Goal: Transaction & Acquisition: Purchase product/service

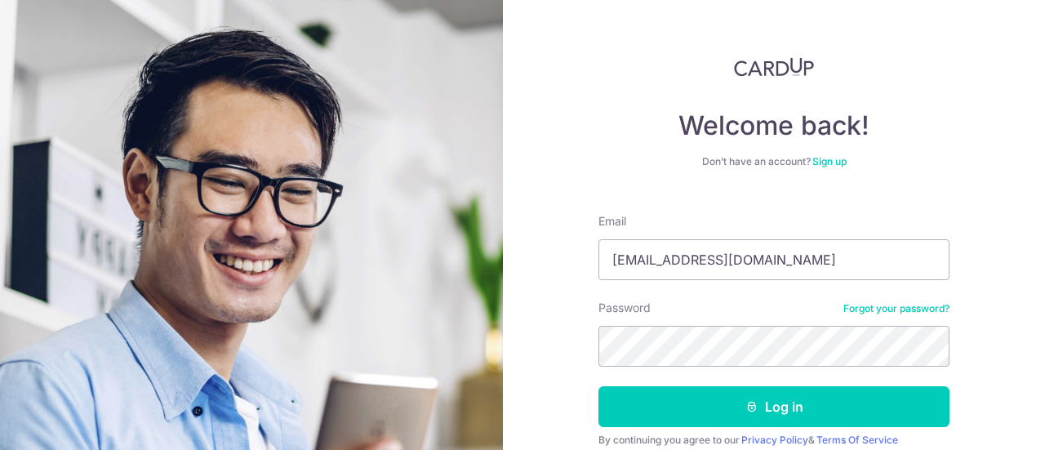
type input "[EMAIL_ADDRESS][DOMAIN_NAME]"
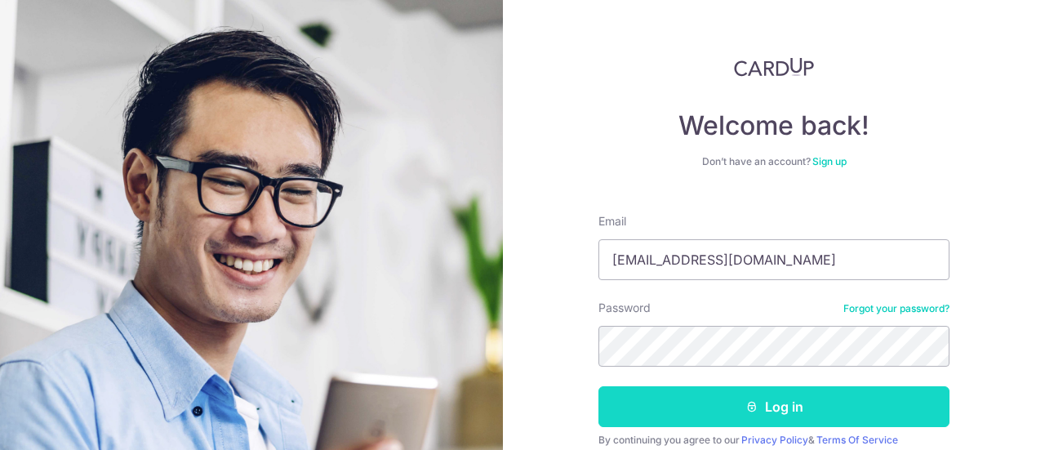
click at [673, 407] on button "Log in" at bounding box center [773, 406] width 351 height 41
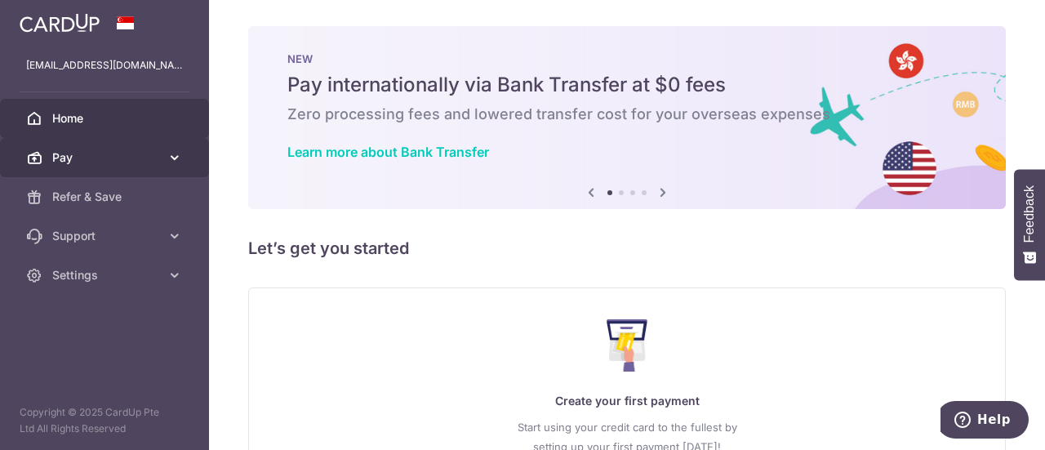
click at [147, 165] on span "Pay" at bounding box center [106, 157] width 108 height 16
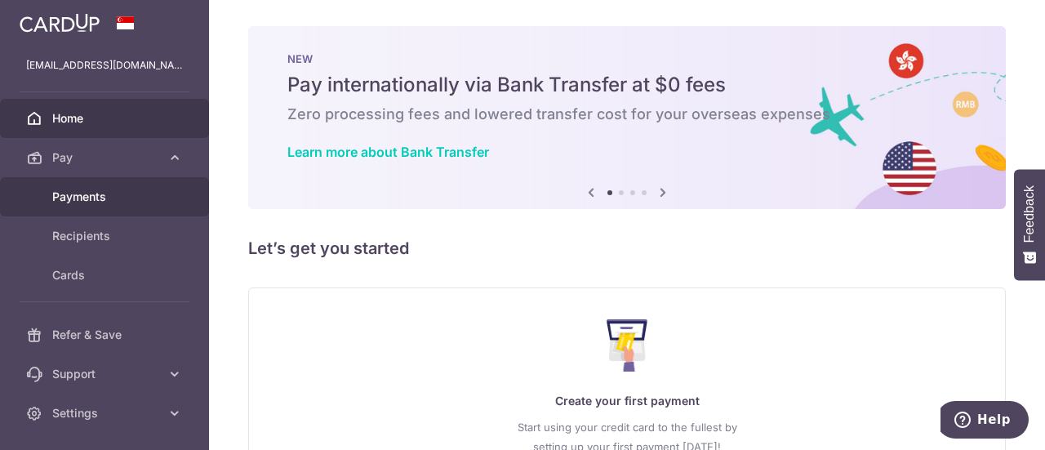
click at [119, 190] on span "Payments" at bounding box center [106, 197] width 108 height 16
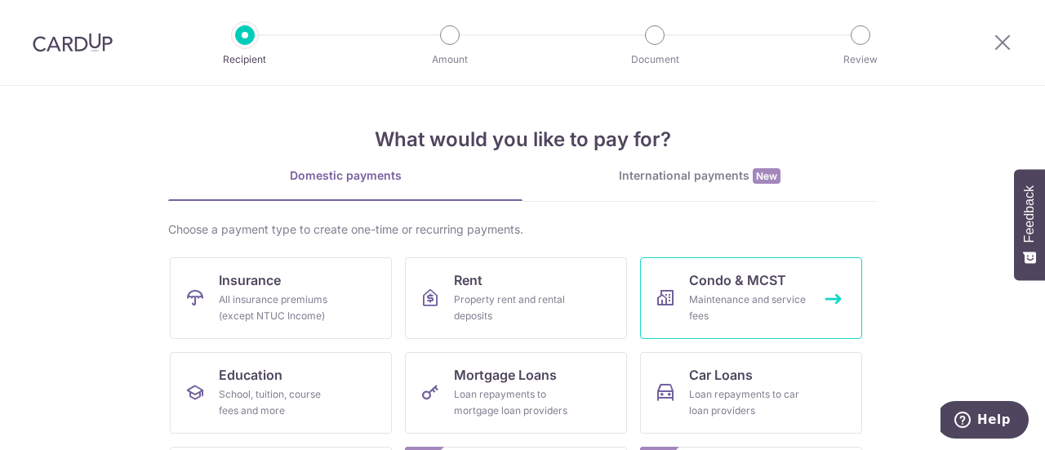
click at [694, 300] on div "Maintenance and service fees" at bounding box center [748, 307] width 118 height 33
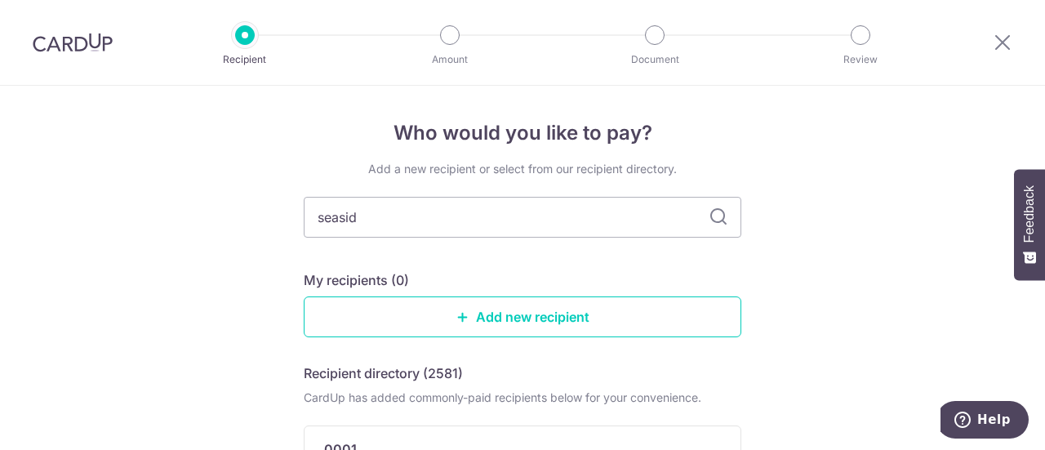
type input "seaside"
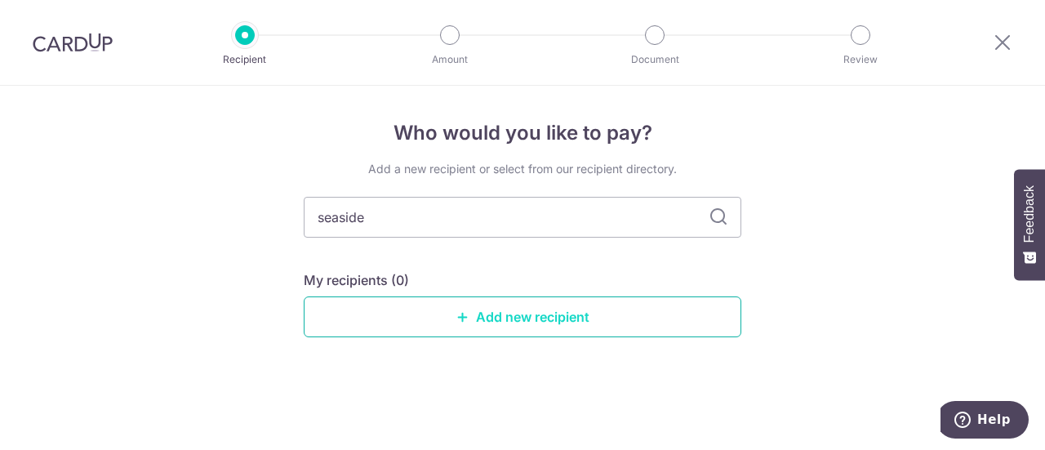
click at [540, 327] on link "Add new recipient" at bounding box center [523, 316] width 438 height 41
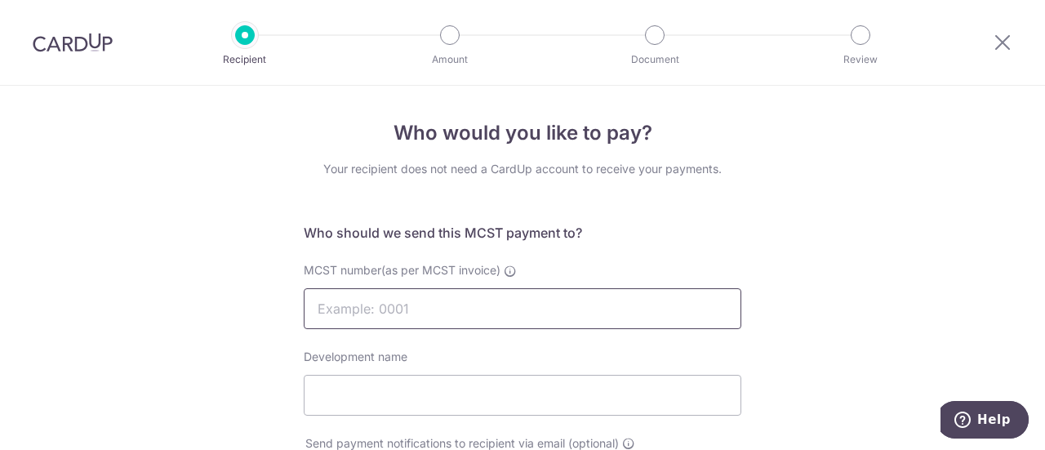
click at [459, 315] on input "MCST number(as per MCST invoice)" at bounding box center [523, 308] width 438 height 41
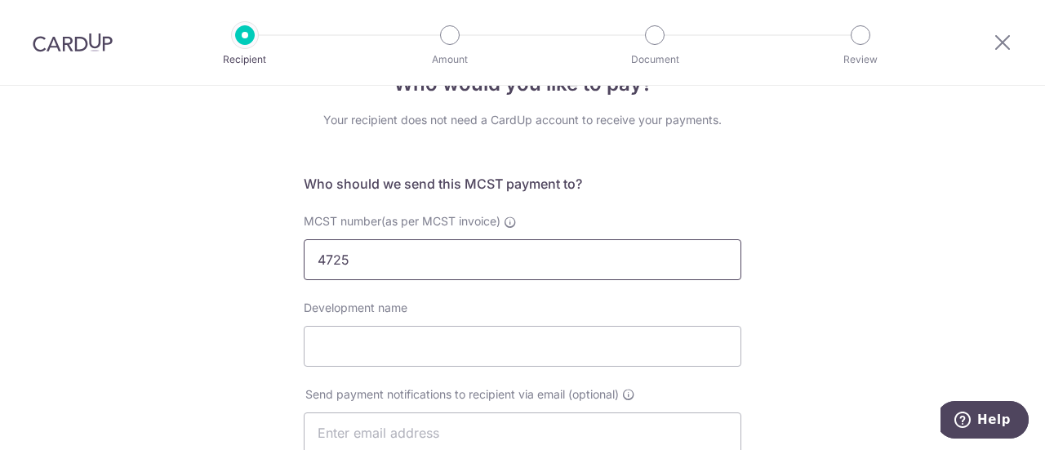
scroll to position [55, 0]
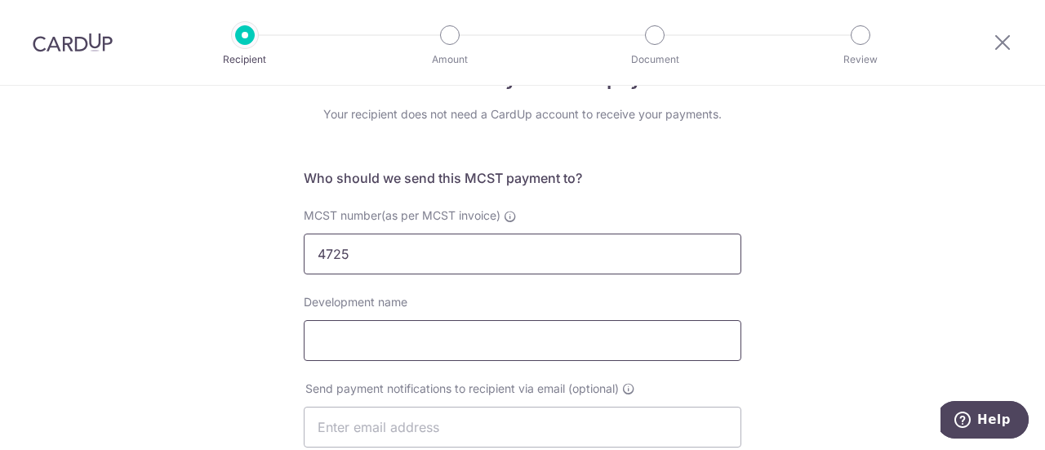
type input "4725"
click at [446, 339] on input "Development name" at bounding box center [523, 340] width 438 height 41
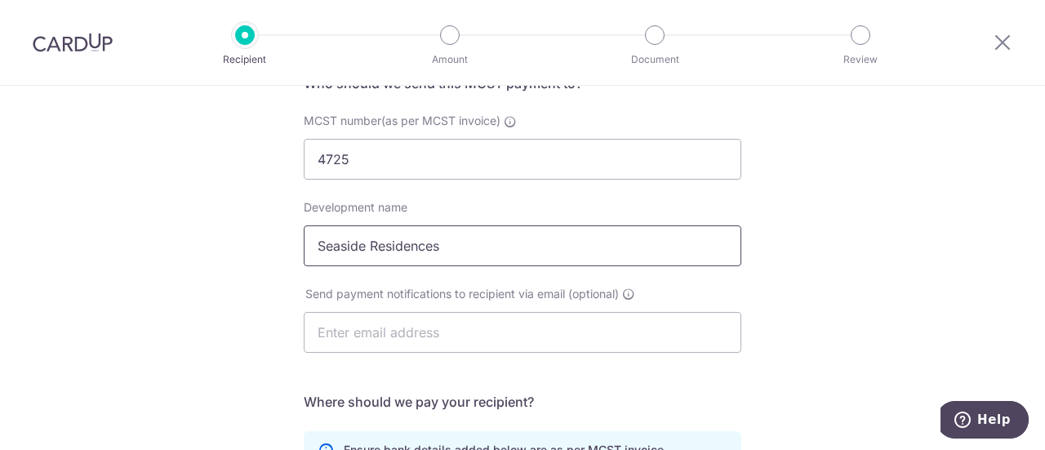
scroll to position [150, 0]
type input "Seaside Residences"
click at [377, 317] on input "text" at bounding box center [523, 331] width 438 height 41
type input "[EMAIL_ADDRESS][DOMAIN_NAME]"
click at [192, 256] on div "Who would you like to pay? Your recipient does not need a CardUp account to rec…" at bounding box center [522, 368] width 1045 height 864
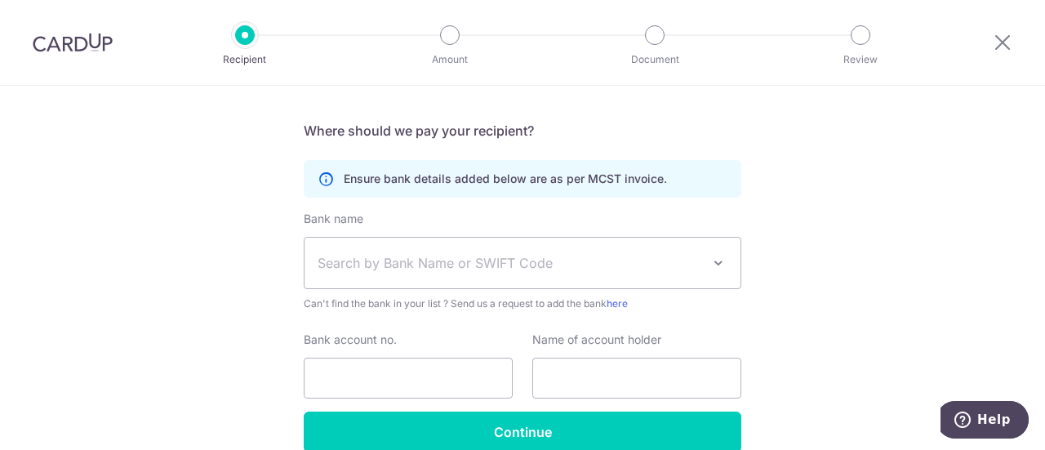
scroll to position [421, 0]
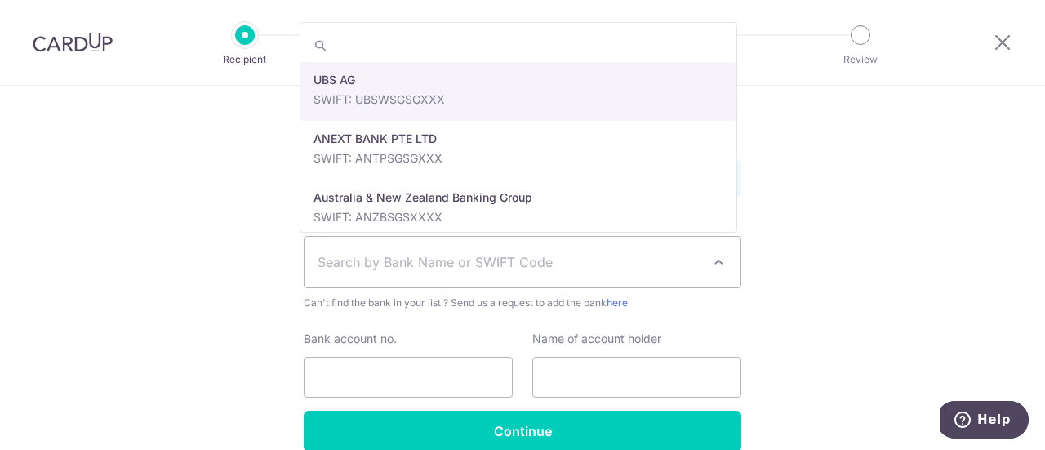
click at [360, 267] on span "Search by Bank Name or SWIFT Code" at bounding box center [510, 262] width 384 height 20
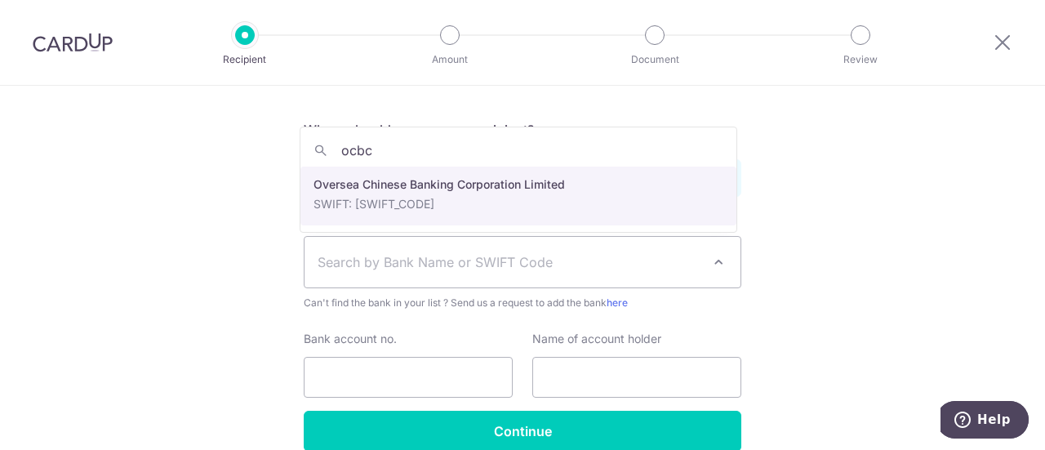
type input "ocbc"
select select "12"
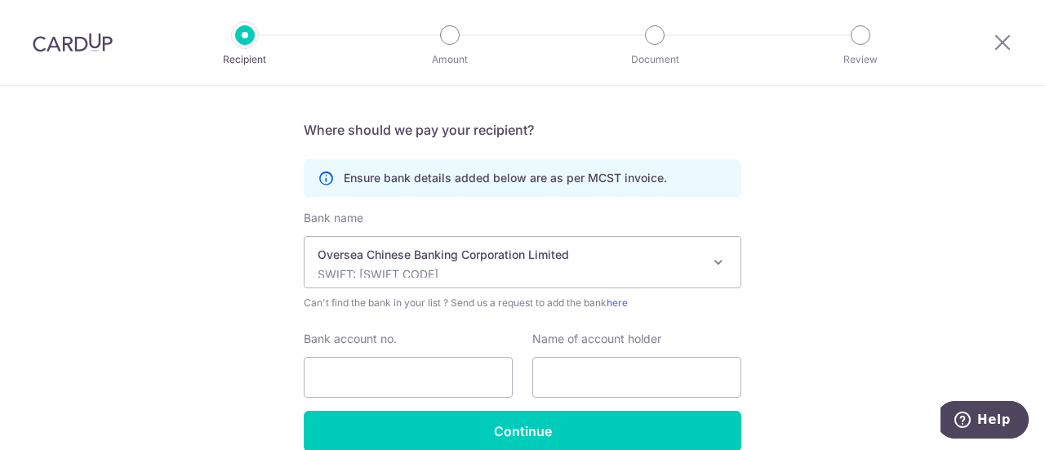
scroll to position [498, 0]
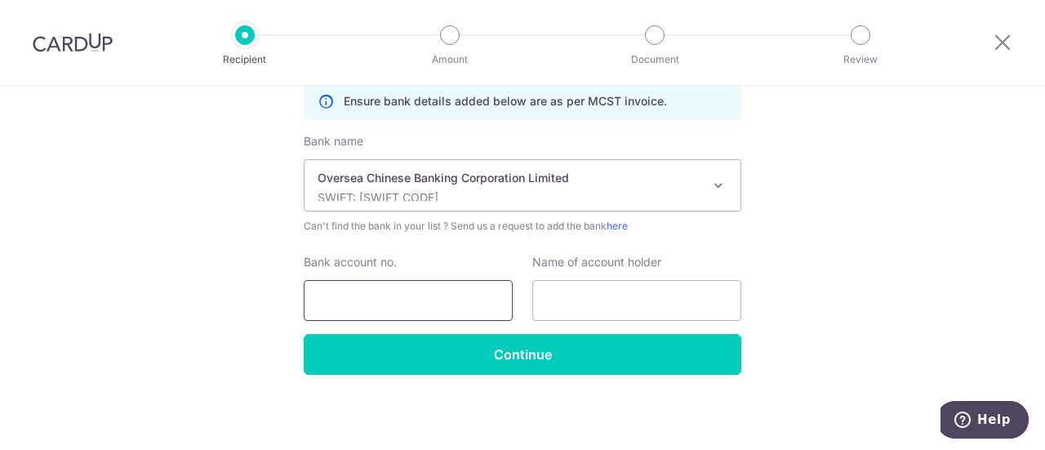
click at [333, 296] on input "Bank account no." at bounding box center [408, 300] width 209 height 41
type input "The Management Corporation Strata Title Plan No. 4725"
click at [329, 300] on input "Bank account no." at bounding box center [408, 300] width 209 height 41
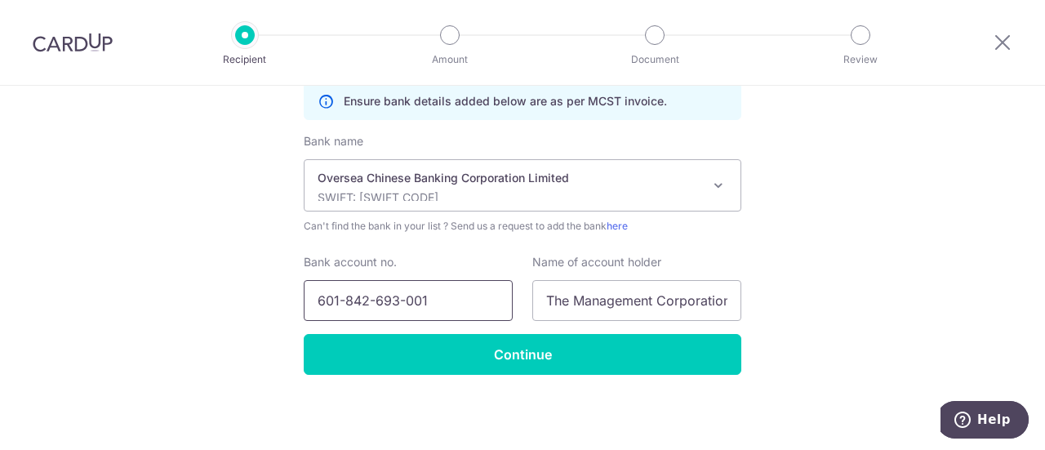
type input "601-842-693-001"
click at [200, 319] on div "Who would you like to pay? Your recipient does not need a CardUp account to rec…" at bounding box center [522, 20] width 1045 height 864
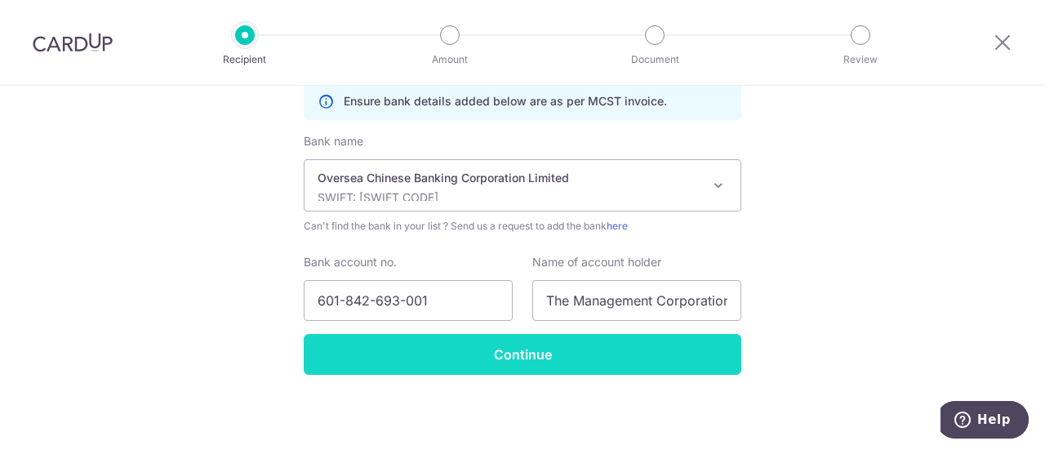
click at [400, 363] on input "Continue" at bounding box center [523, 354] width 438 height 41
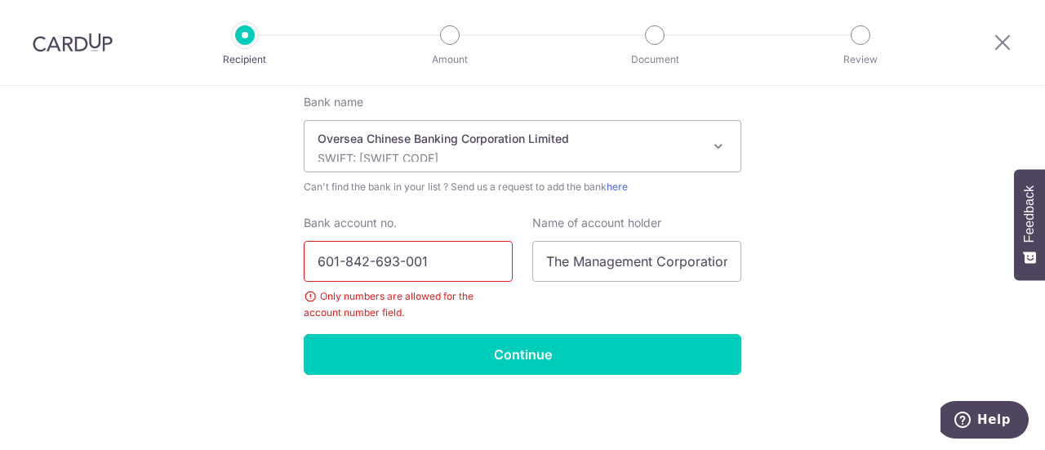
click at [399, 262] on input "601-842-693-001" at bounding box center [408, 261] width 209 height 41
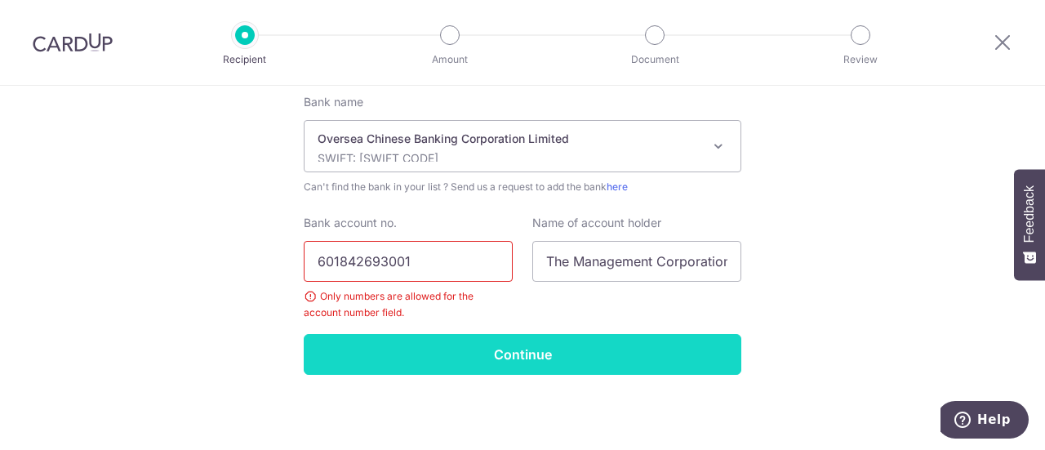
type input "601842693001"
click at [425, 337] on input "Continue" at bounding box center [523, 354] width 438 height 41
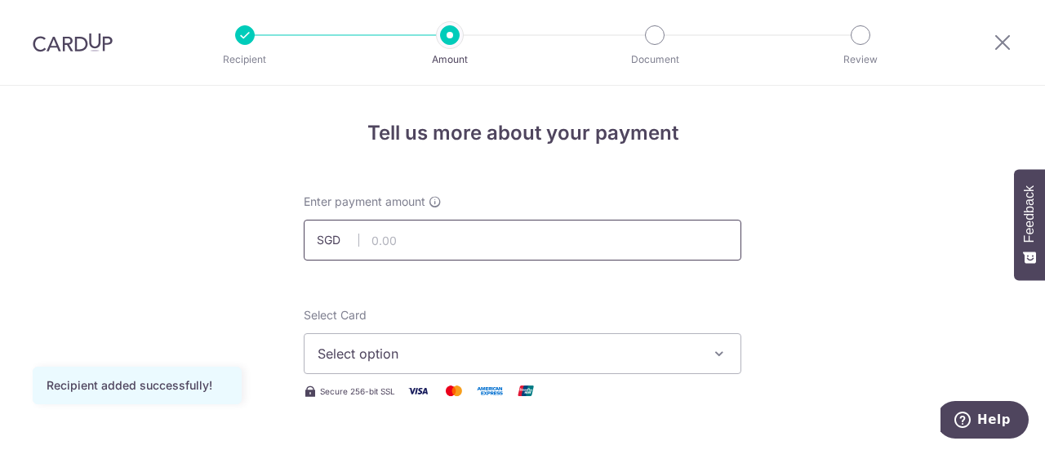
click at [465, 245] on input "text" at bounding box center [523, 240] width 438 height 41
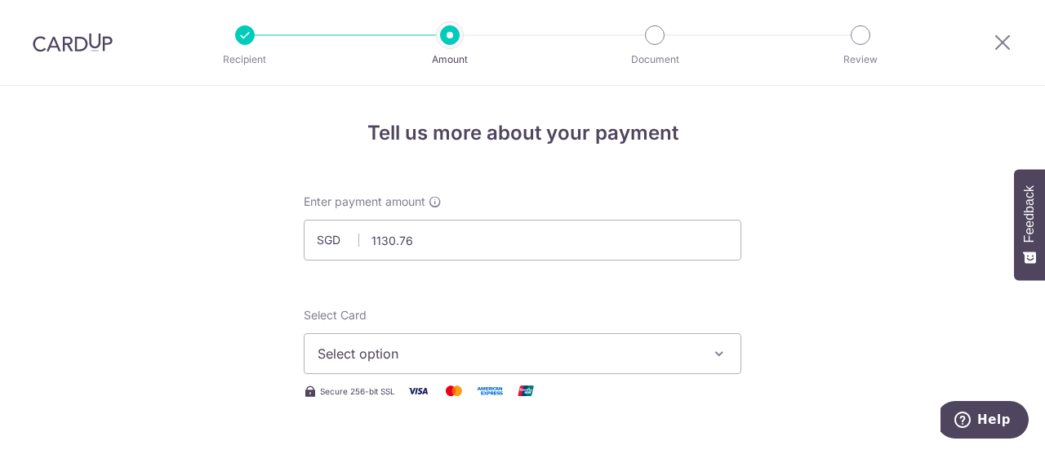
type input "1,130.76"
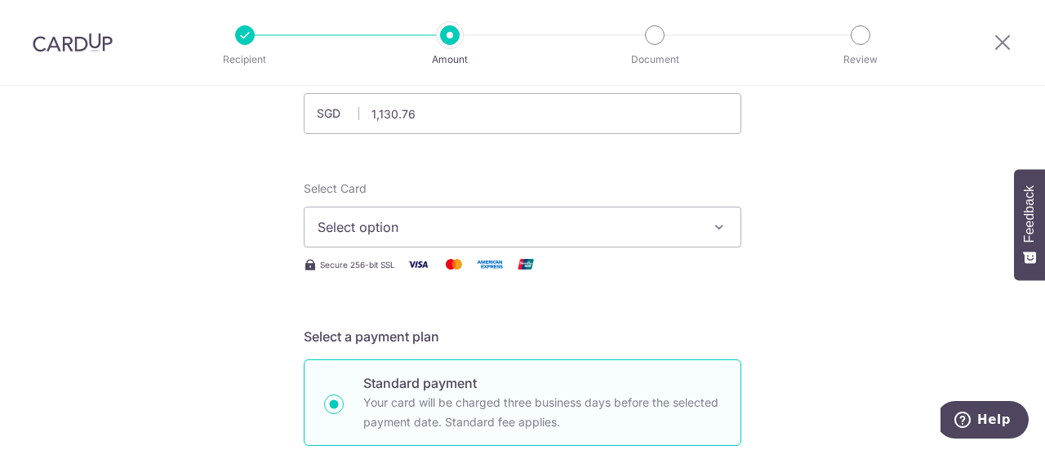
click at [355, 228] on span "Select option" at bounding box center [508, 227] width 380 height 20
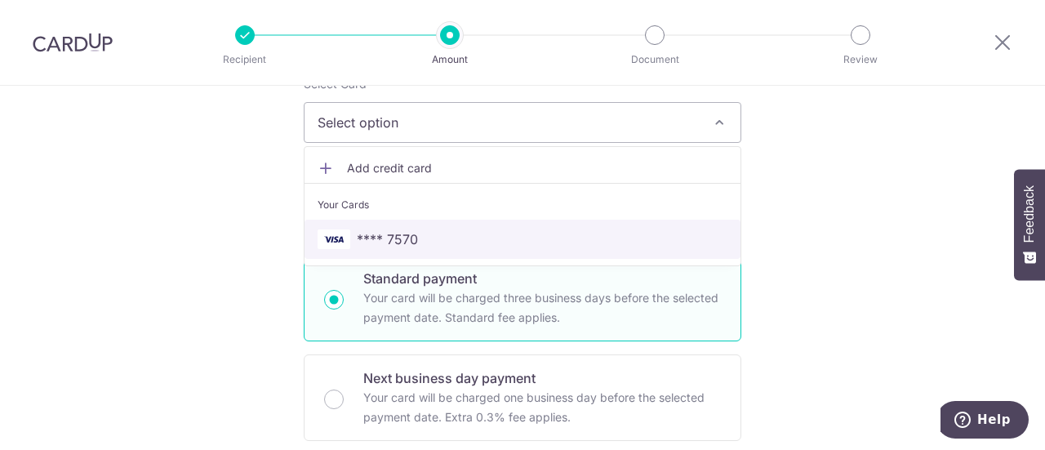
scroll to position [233, 0]
click at [367, 244] on span "**** 7570" at bounding box center [387, 238] width 61 height 20
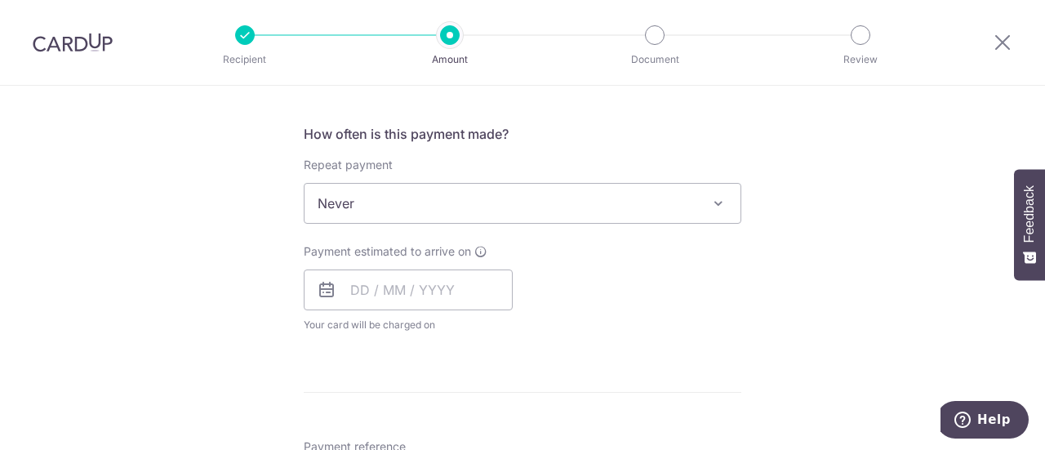
scroll to position [594, 0]
click at [348, 292] on input "text" at bounding box center [408, 289] width 209 height 41
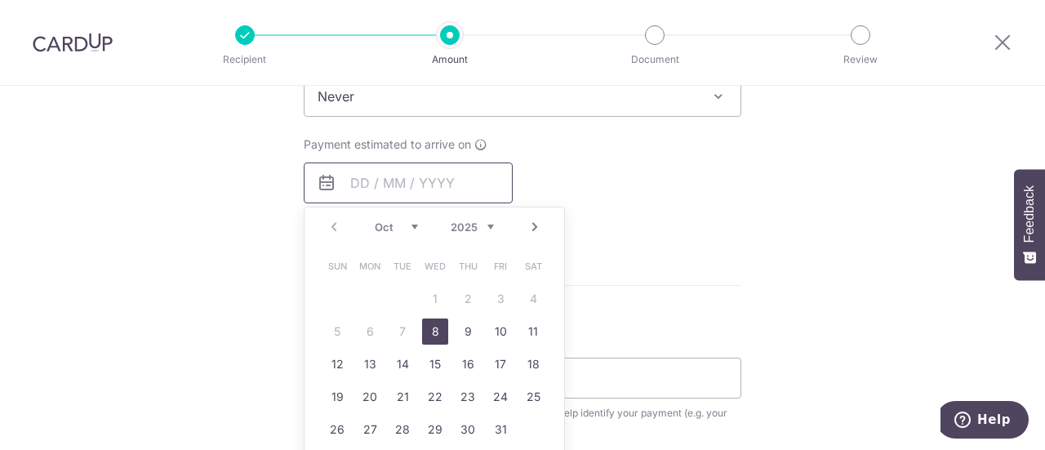
scroll to position [700, 0]
click at [493, 329] on link "10" at bounding box center [500, 331] width 26 height 26
type input "[DATE]"
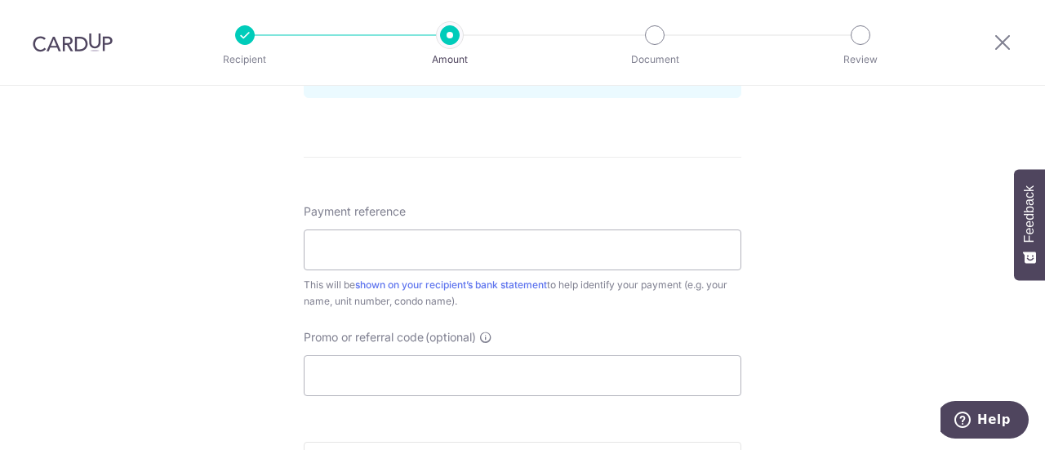
scroll to position [896, 0]
click at [345, 244] on input "Payment reference" at bounding box center [523, 249] width 438 height 41
click at [338, 247] on input "Blk 16 18-19" at bounding box center [523, 249] width 438 height 41
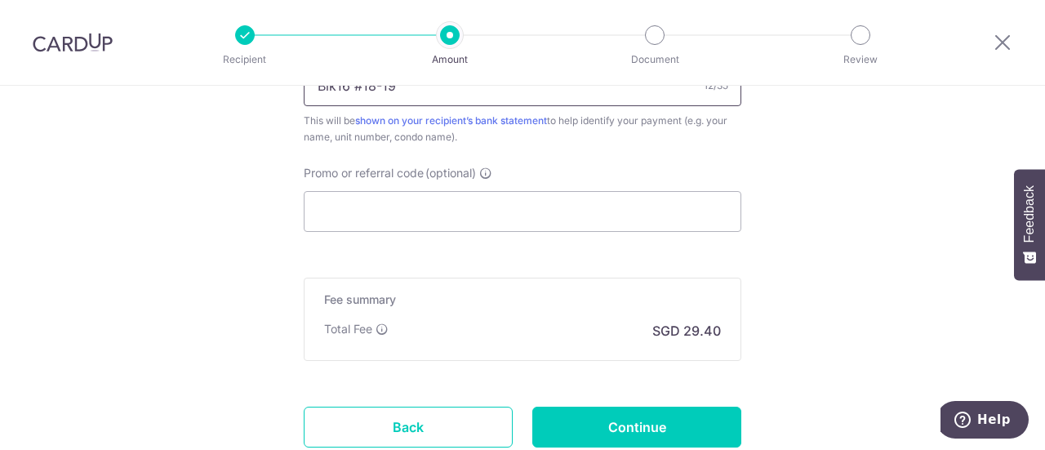
scroll to position [1061, 0]
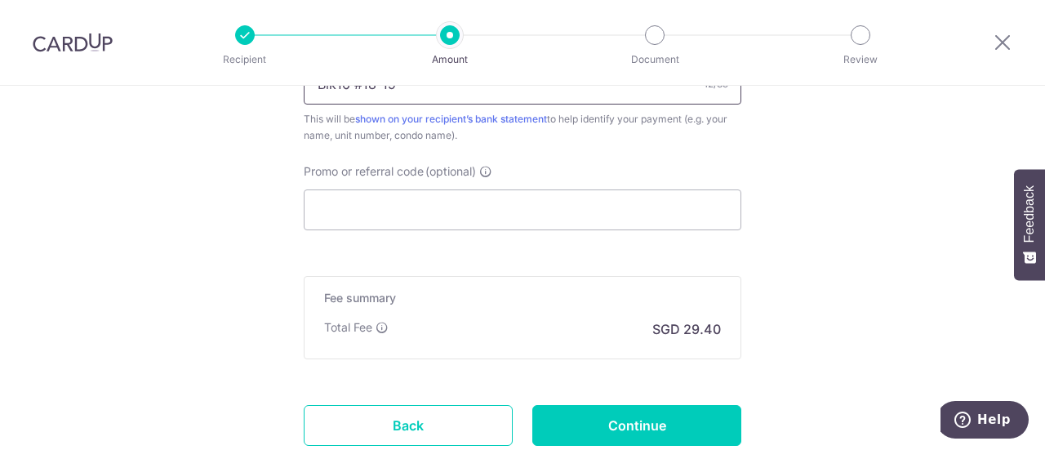
type input "Blk16 #18-19"
click at [436, 197] on input "Promo or referral code (optional)" at bounding box center [523, 209] width 438 height 41
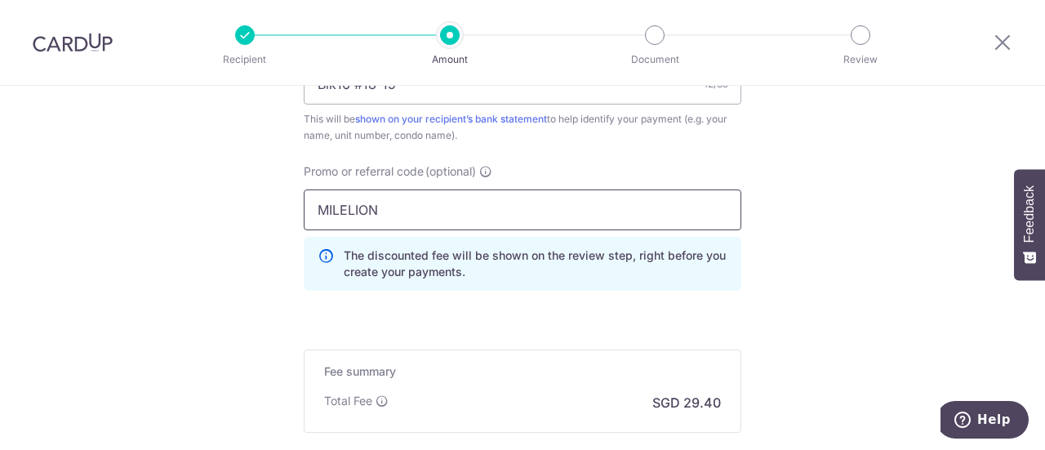
type input "MILELION"
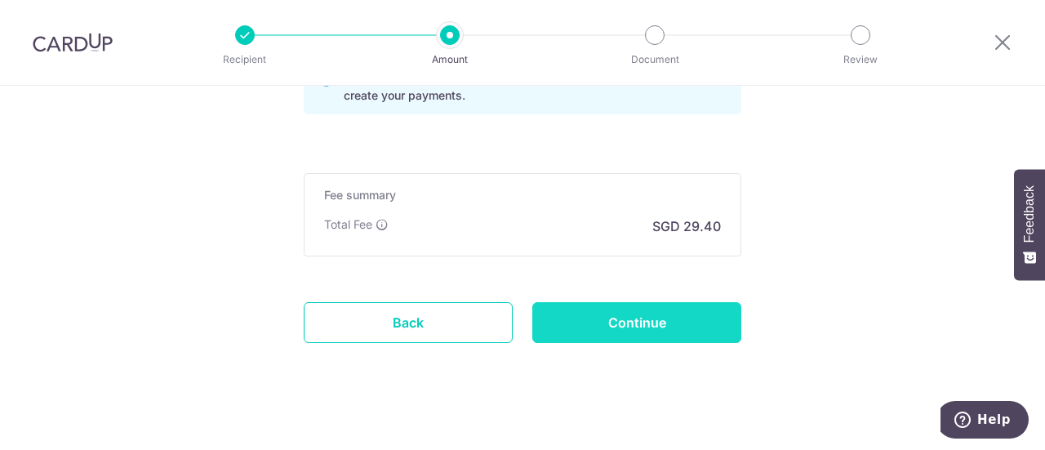
click at [616, 321] on input "Continue" at bounding box center [636, 322] width 209 height 41
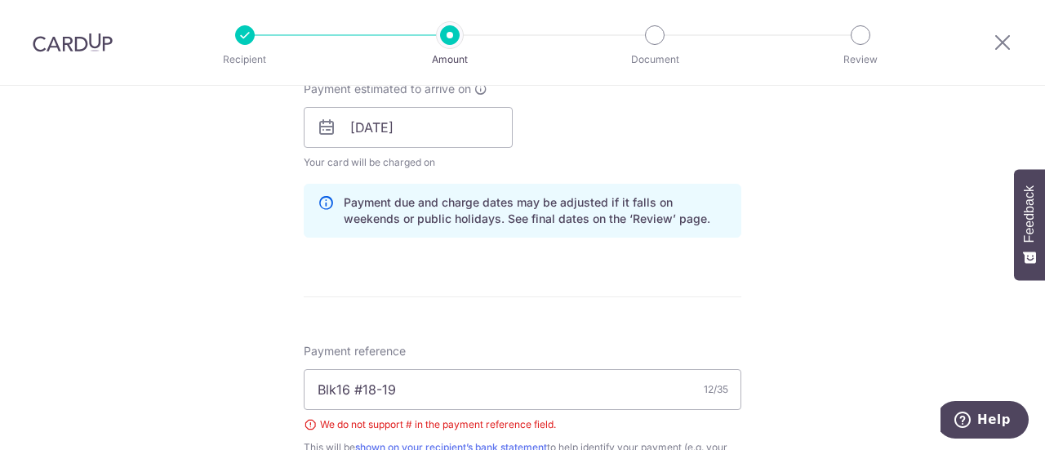
scroll to position [883, 0]
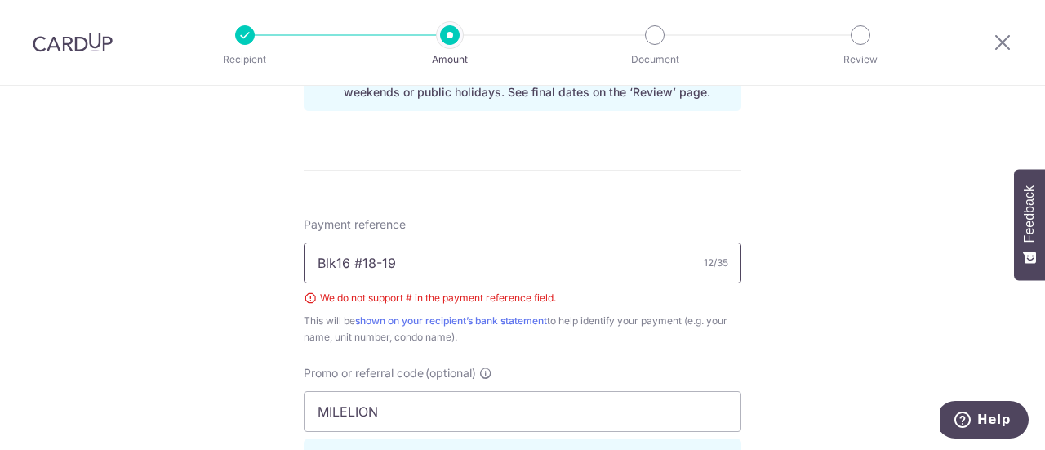
click at [356, 260] on input "Blk16 #18-19" at bounding box center [523, 262] width 438 height 41
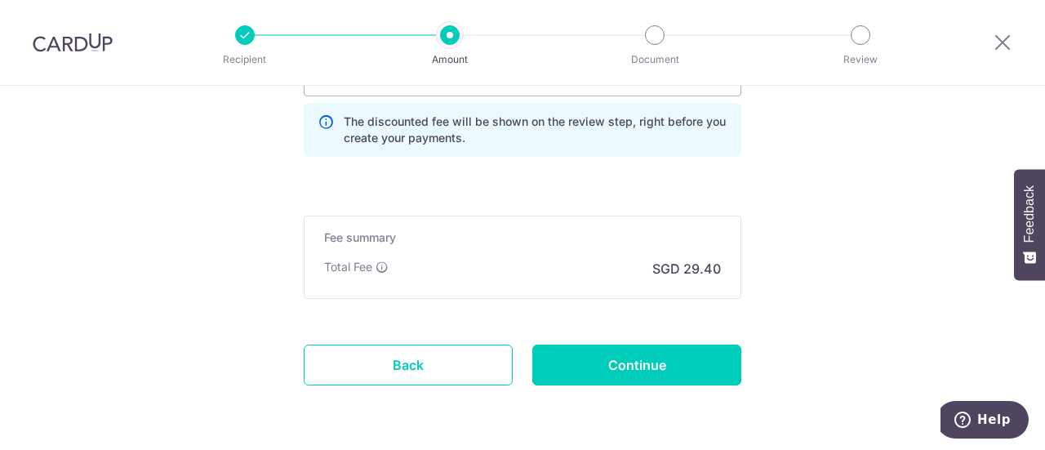
scroll to position [1271, 0]
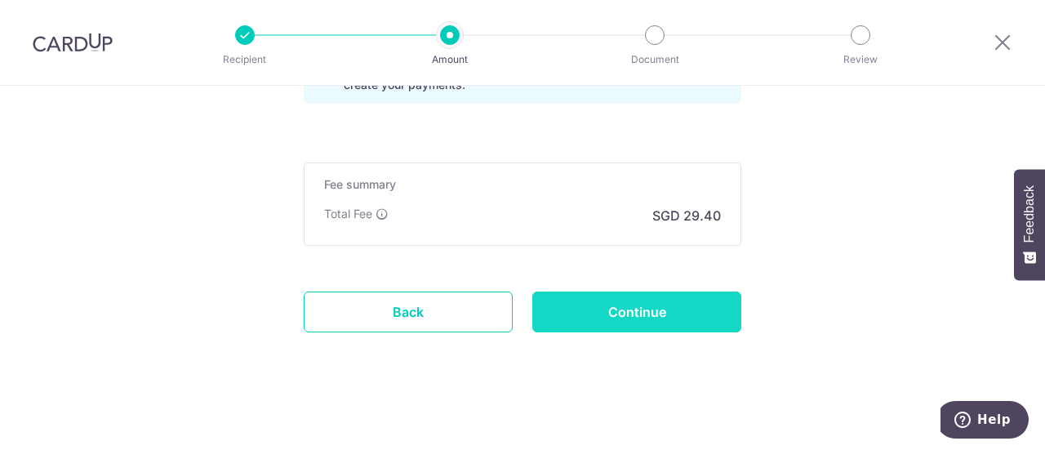
type input "Blk16 18-19"
click at [602, 303] on input "Continue" at bounding box center [636, 311] width 209 height 41
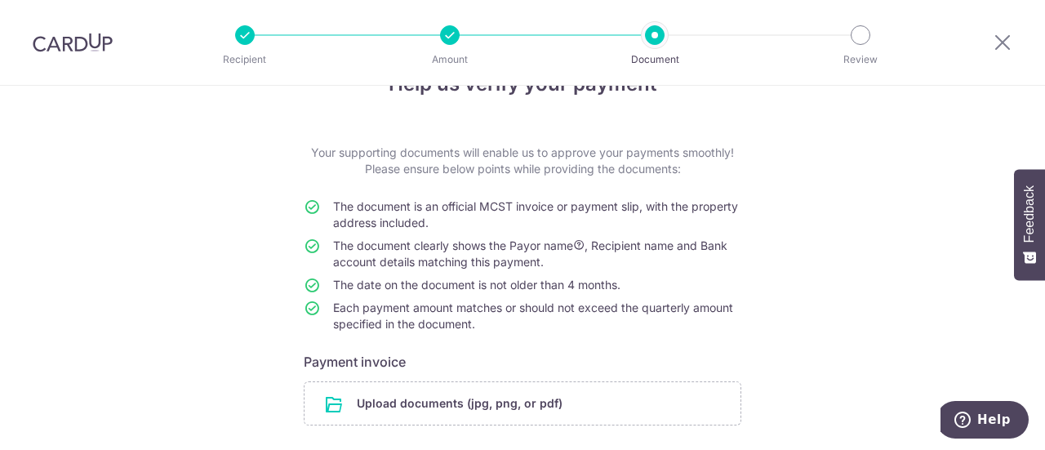
scroll to position [50, 0]
click at [420, 413] on input "file" at bounding box center [523, 402] width 436 height 42
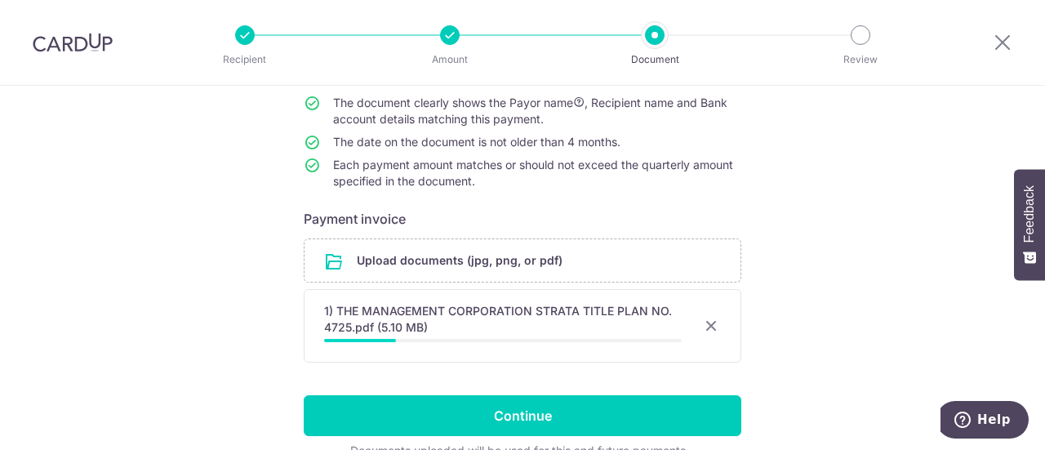
scroll to position [193, 0]
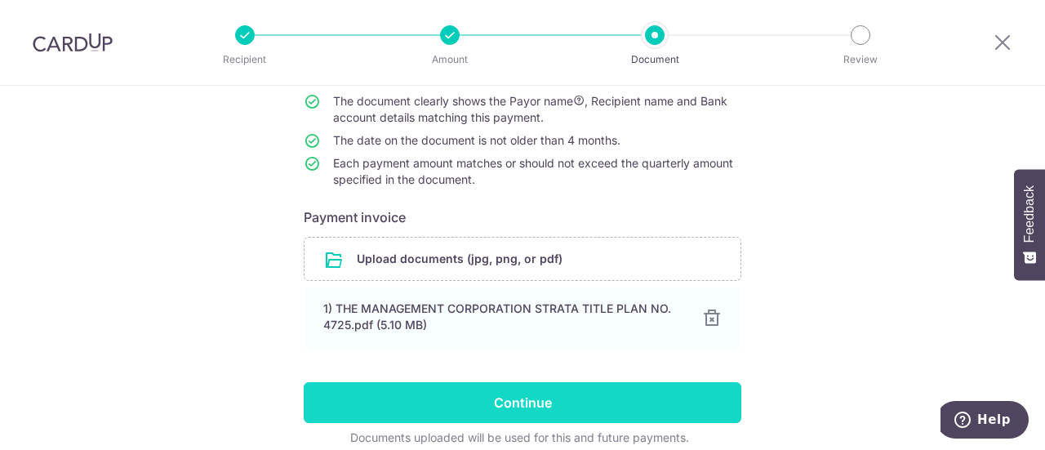
click at [359, 401] on input "Continue" at bounding box center [523, 402] width 438 height 41
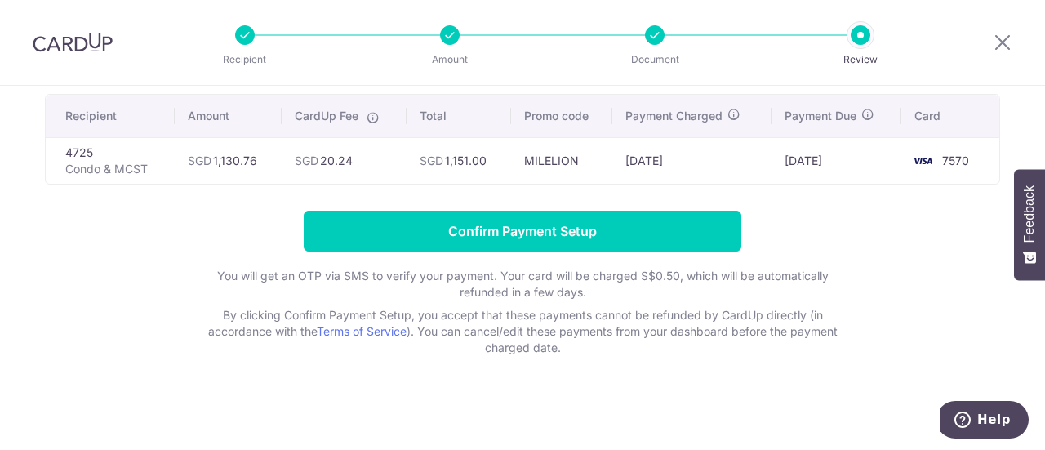
scroll to position [8, 0]
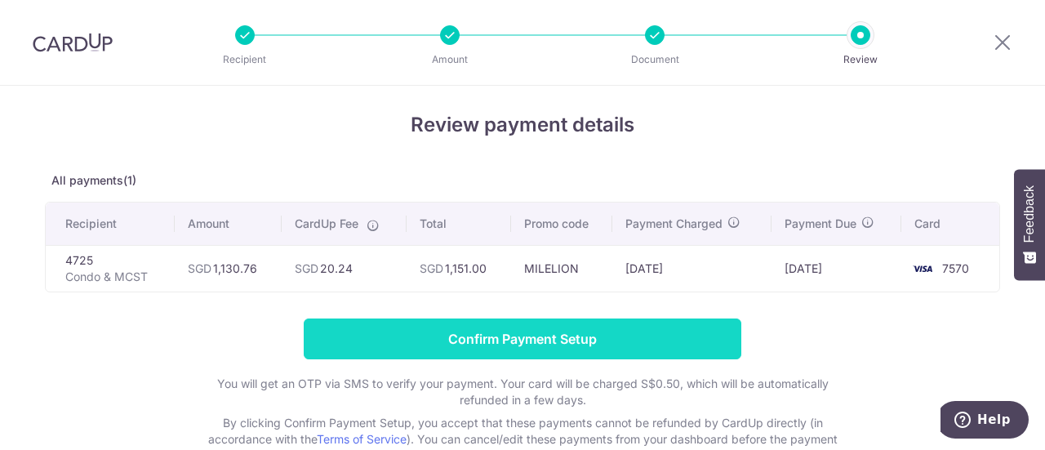
click at [434, 325] on input "Confirm Payment Setup" at bounding box center [523, 338] width 438 height 41
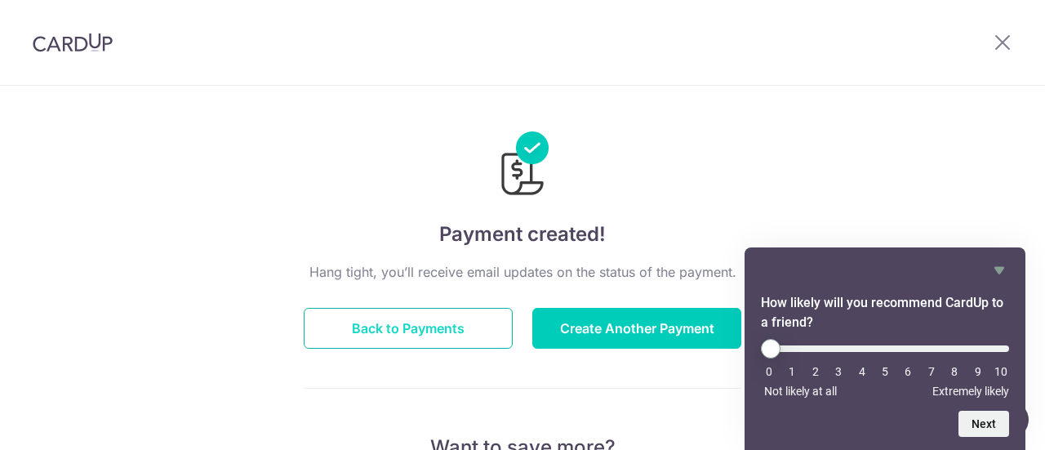
click at [372, 345] on button "Back to Payments" at bounding box center [408, 328] width 209 height 41
